Goal: Task Accomplishment & Management: Use online tool/utility

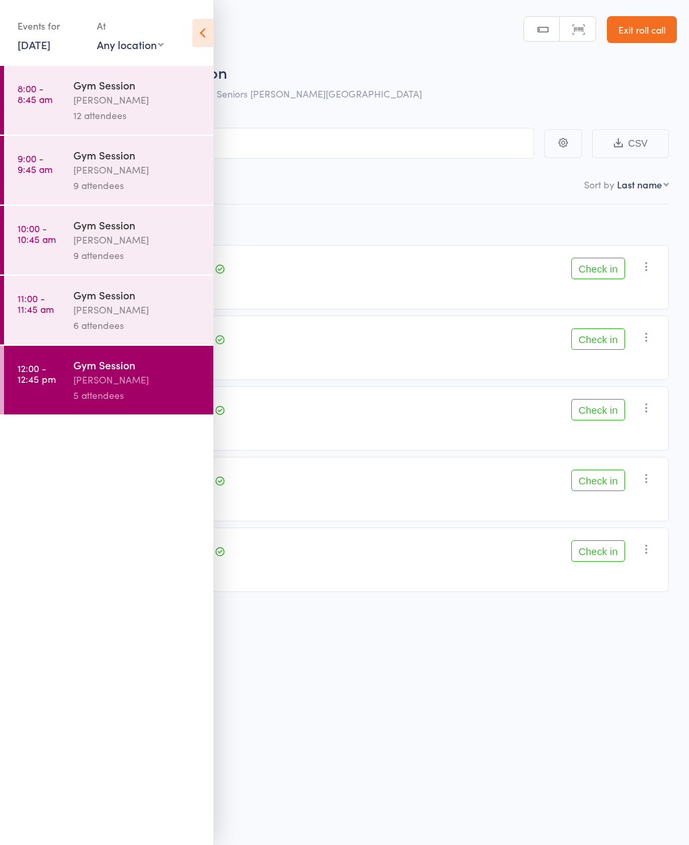
click at [143, 396] on div "5 attendees" at bounding box center [137, 394] width 128 height 15
click at [120, 387] on div "[PERSON_NAME]" at bounding box center [137, 379] width 128 height 15
click at [204, 24] on icon at bounding box center [202, 33] width 21 height 28
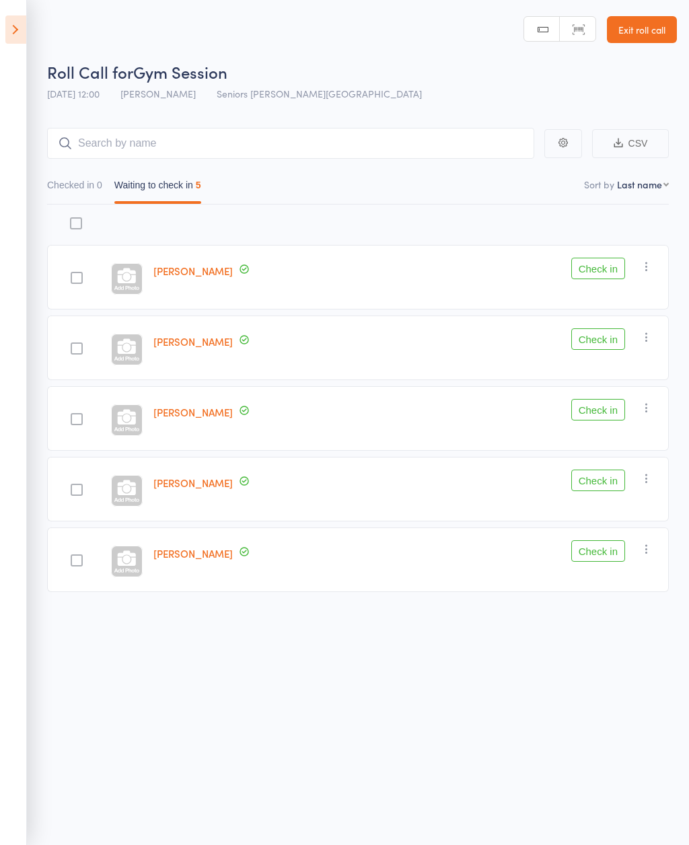
click at [601, 554] on button "Check in" at bounding box center [598, 551] width 54 height 22
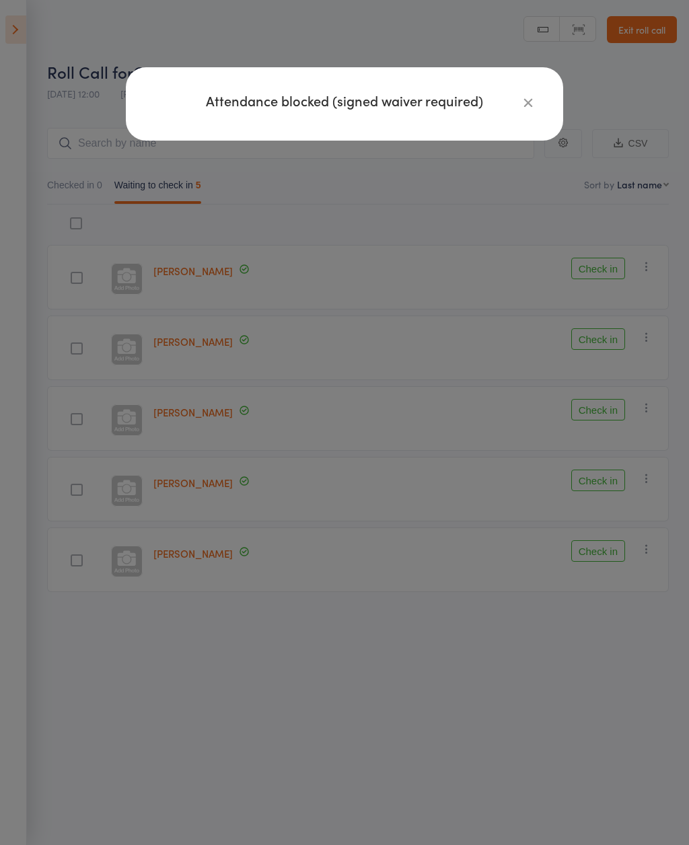
click at [529, 104] on icon "button" at bounding box center [528, 102] width 15 height 15
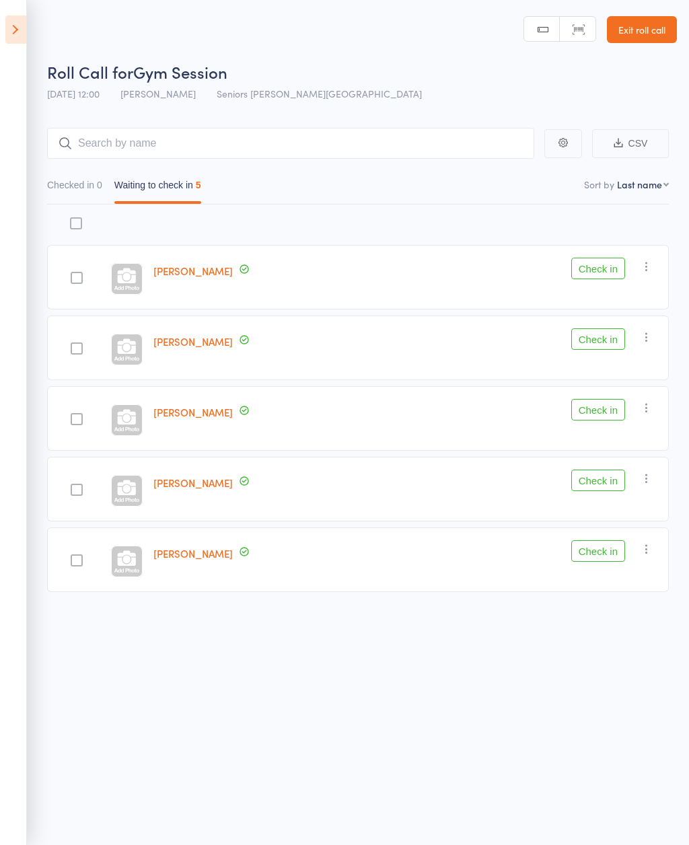
click at [597, 545] on button "Check in" at bounding box center [598, 551] width 54 height 22
click at [593, 491] on button "Check in" at bounding box center [598, 481] width 54 height 22
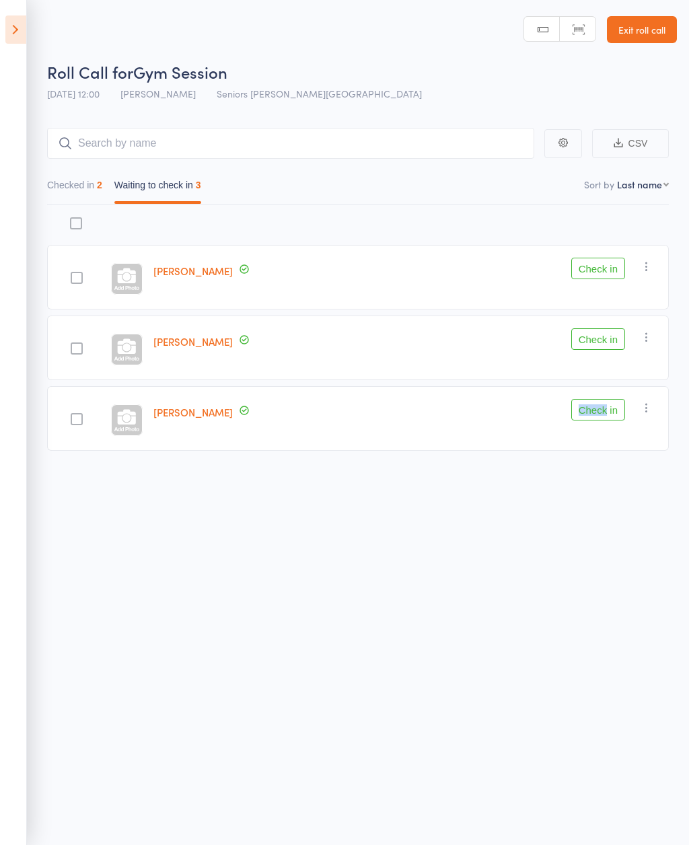
click at [470, 657] on div "Roll Call for Gym Session 12 Aug 12:00 Nicholas Short Seniors Gym Normanhurst M…" at bounding box center [344, 422] width 689 height 845
click at [583, 412] on button "Check in" at bounding box center [598, 410] width 54 height 22
click at [601, 346] on button "Check in" at bounding box center [598, 339] width 54 height 22
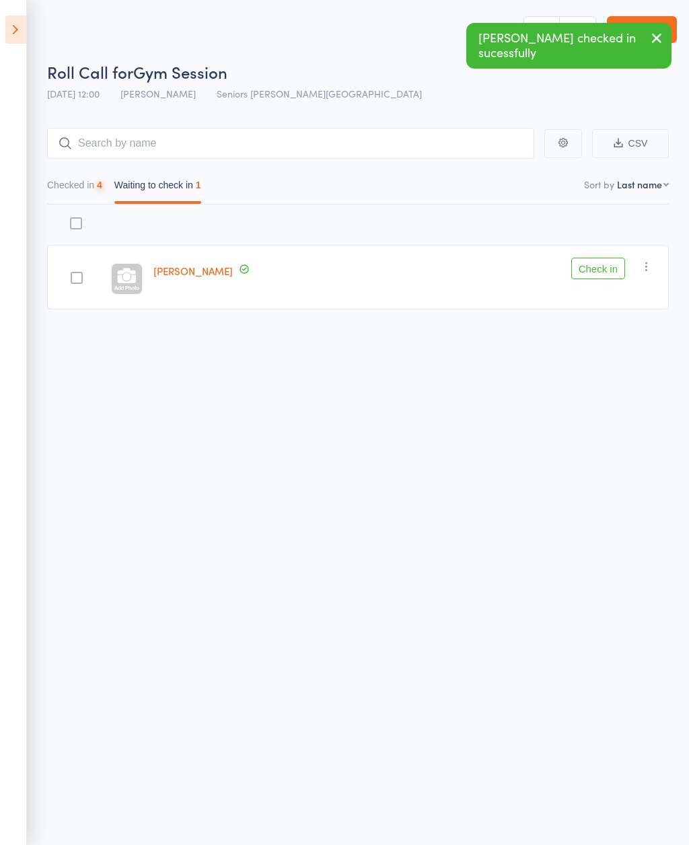
click at [601, 274] on button "Check in" at bounding box center [598, 269] width 54 height 22
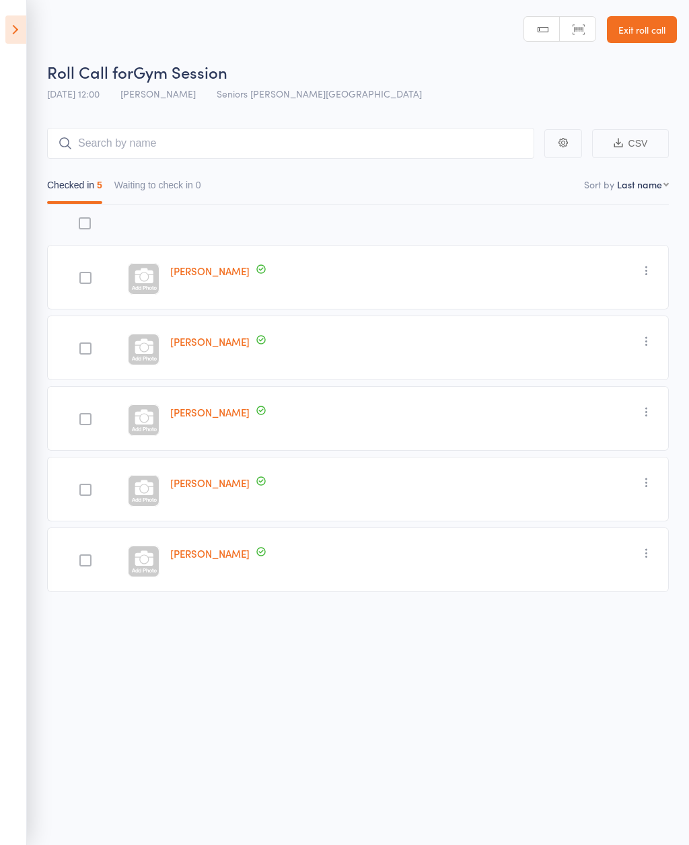
click at [207, 348] on link "[PERSON_NAME]" at bounding box center [209, 341] width 79 height 14
